Goal: Transaction & Acquisition: Purchase product/service

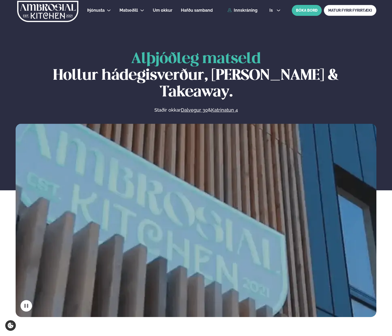
click at [248, 11] on link "Innskráning" at bounding box center [242, 10] width 30 height 5
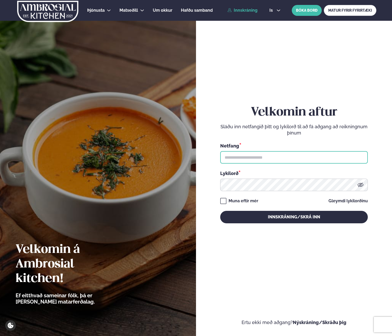
type input "**********"
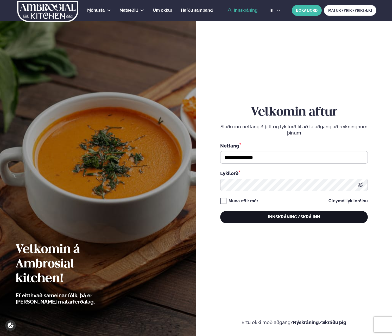
click at [290, 215] on button "Innskráning/Skrá inn" at bounding box center [293, 217] width 147 height 12
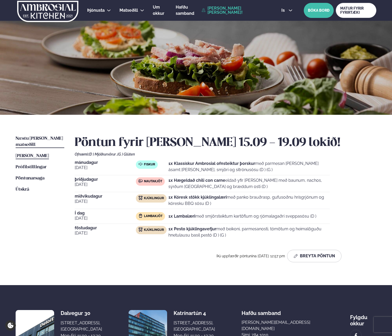
click at [41, 138] on span "Næstu [PERSON_NAME] matseðill" at bounding box center [39, 142] width 47 height 11
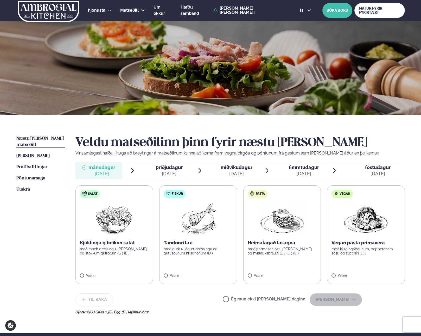
click at [286, 245] on p "Heimalagað lasagna" at bounding box center [282, 243] width 69 height 6
click at [345, 303] on button "[PERSON_NAME]" at bounding box center [335, 300] width 52 height 12
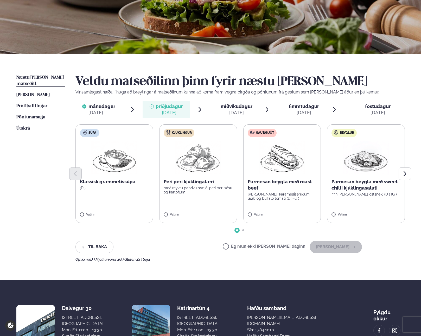
scroll to position [62, 0]
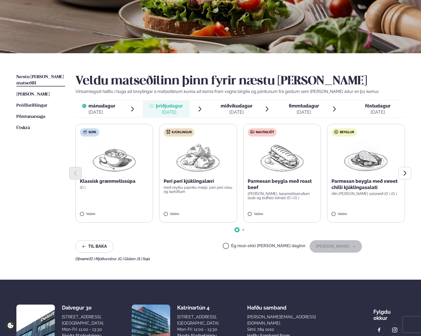
click at [210, 189] on p "með reyktu papriku mæjó, peri peri sósu og kartöflum" at bounding box center [198, 190] width 69 height 8
click at [350, 249] on button "[PERSON_NAME]" at bounding box center [335, 247] width 52 height 12
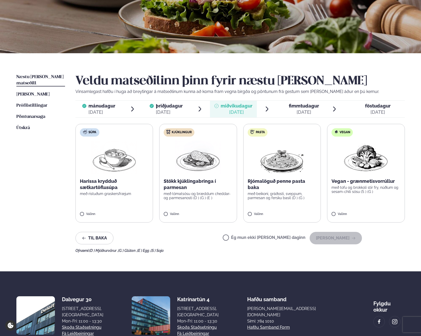
click at [213, 186] on p "Stökk kjúklingabringa í parmesan" at bounding box center [198, 184] width 69 height 12
click at [342, 237] on button "[PERSON_NAME]" at bounding box center [335, 238] width 52 height 12
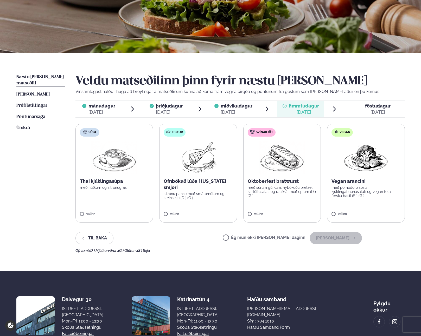
click at [285, 188] on p "með súrum gúrkum, nýbökuðu pretzel, kartöflusalati og rauðkál með eplum (D ) (G…" at bounding box center [282, 192] width 69 height 12
click at [343, 237] on button "[PERSON_NAME]" at bounding box center [335, 238] width 52 height 12
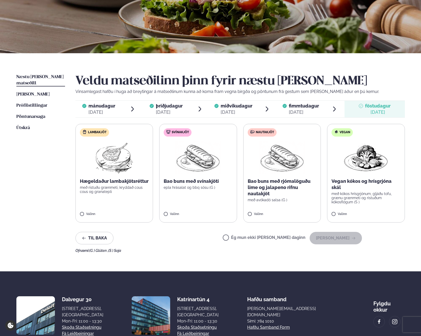
click at [290, 183] on p "Bao buns með rjómalöguðu lime og jalapeno rifnu nautakjöt" at bounding box center [282, 187] width 69 height 19
click at [343, 239] on button "[PERSON_NAME]" at bounding box center [335, 238] width 52 height 12
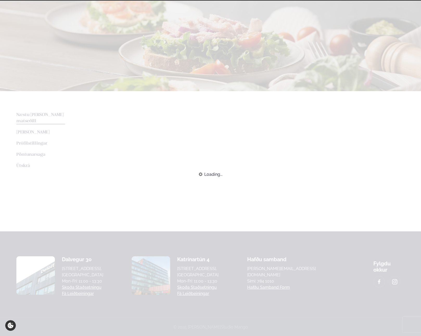
scroll to position [54, 0]
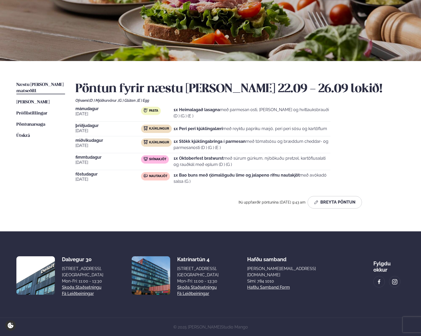
click at [356, 107] on div "[DATE] Pasta 1x Heimalagað lasagna með parmesan osti, basil pesto og hvítlauksb…" at bounding box center [239, 147] width 329 height 80
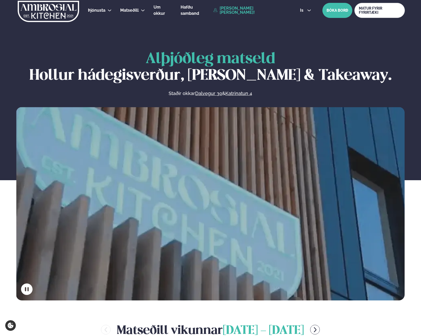
click at [240, 11] on link "[PERSON_NAME] [PERSON_NAME]!" at bounding box center [250, 10] width 75 height 8
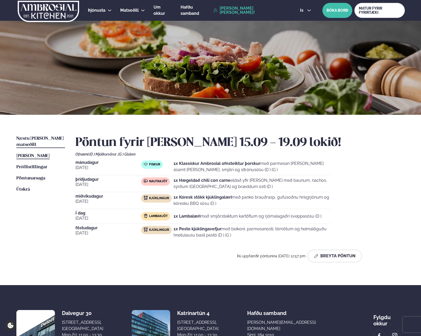
click at [38, 139] on span "Næstu [PERSON_NAME] matseðill" at bounding box center [39, 142] width 47 height 11
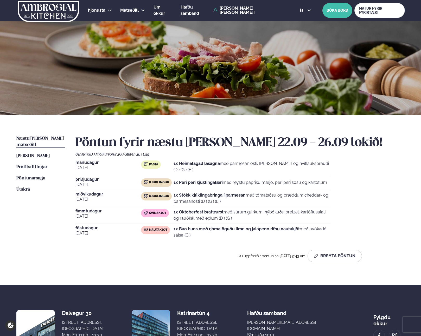
click at [388, 199] on div "[DATE] Pasta 1x Heimalagað lasagna með parmesan osti, basil pesto og hvítlauksb…" at bounding box center [239, 201] width 329 height 80
click at [394, 199] on div "[DATE] Pasta 1x Heimalagað lasagna með parmesan osti, basil pesto og hvítlauksb…" at bounding box center [239, 201] width 329 height 80
